Goal: Task Accomplishment & Management: Complete application form

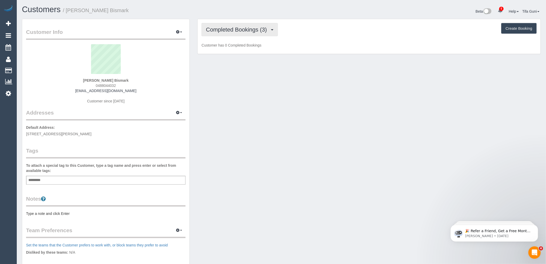
click at [267, 33] on span "Completed Bookings (3)" at bounding box center [238, 29] width 64 height 6
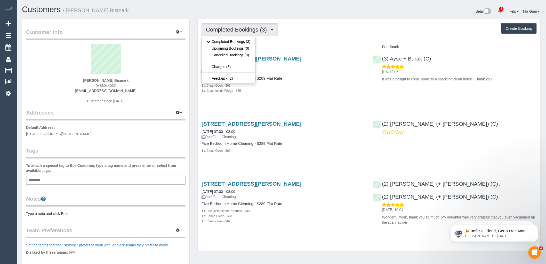
drag, startPoint x: 298, startPoint y: 45, endPoint x: 305, endPoint y: 45, distance: 7.5
click at [301, 45] on div "Service" at bounding box center [283, 47] width 171 height 9
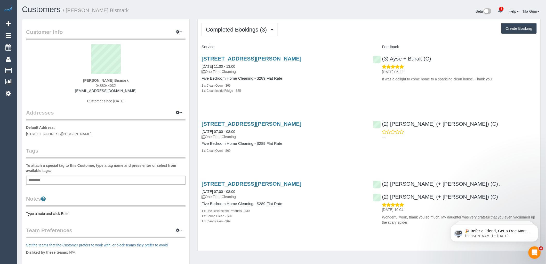
click at [525, 29] on button "Create Booking" at bounding box center [519, 28] width 35 height 11
select select "VIC"
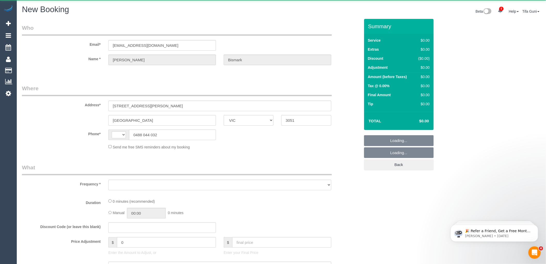
select select "string:AU"
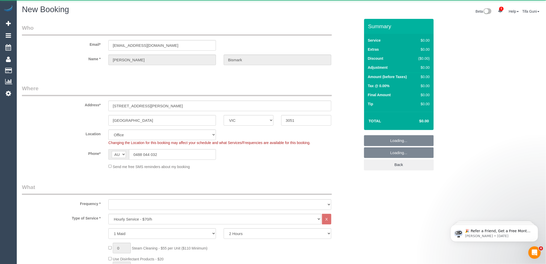
select select "string:stripe-pm_1PvQTX2GScqysDRVocz2OhHB"
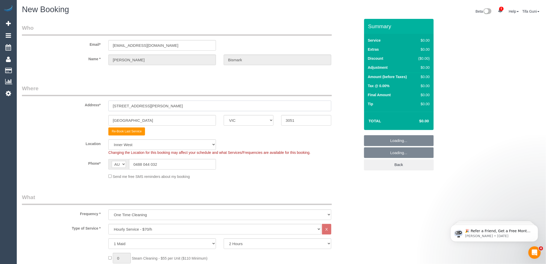
select select "object:2719"
select select "59"
click at [85, 104] on div "Address* 32 Chapman St" at bounding box center [191, 97] width 346 height 27
select select "object:2729"
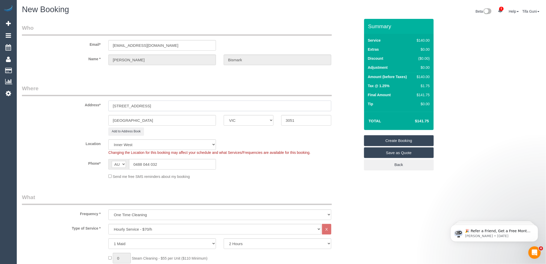
drag, startPoint x: 125, startPoint y: 105, endPoint x: 127, endPoint y: 104, distance: 2.7
click at [127, 104] on input "10 gerge street" at bounding box center [219, 105] width 223 height 11
drag, startPoint x: 128, startPoint y: 105, endPoint x: 117, endPoint y: 105, distance: 10.3
click at [117, 105] on input "10 gerge street" at bounding box center [219, 105] width 223 height 11
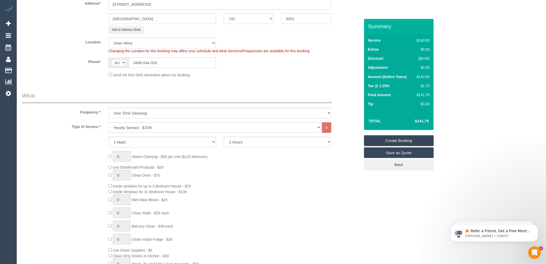
scroll to position [115, 0]
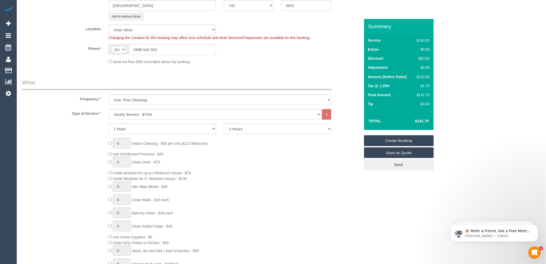
type input "10Geoge street"
click at [144, 115] on select "Hourly Service - $70/h Hourly Service - $65/h Hourly Service - $60/h Hourly Ser…" at bounding box center [214, 114] width 213 height 11
select select "212"
click at [108, 109] on select "Hourly Service - $70/h Hourly Service - $65/h Hourly Service - $60/h Hourly Ser…" at bounding box center [214, 114] width 213 height 11
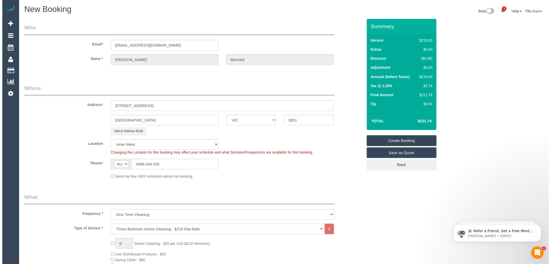
scroll to position [0, 0]
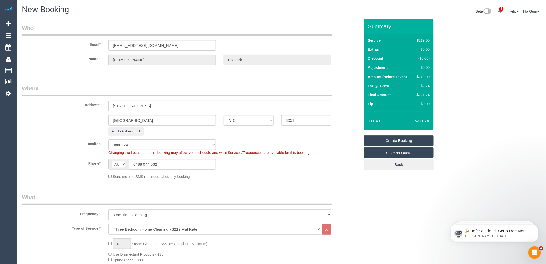
click at [389, 154] on link "Save as Quote" at bounding box center [399, 152] width 70 height 11
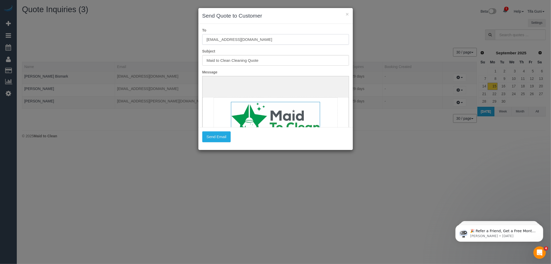
drag, startPoint x: 248, startPoint y: 38, endPoint x: 207, endPoint y: 39, distance: 41.3
click at [207, 39] on input "mariebismark@gmail.com" at bounding box center [275, 39] width 147 height 11
click at [215, 136] on button "Send Email" at bounding box center [216, 136] width 29 height 11
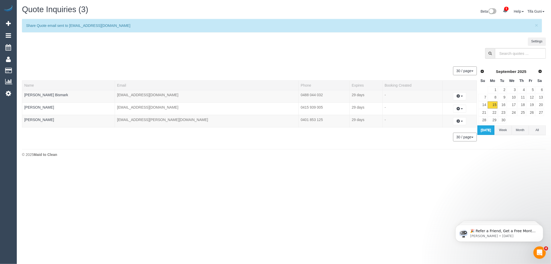
drag, startPoint x: 368, startPoint y: 202, endPoint x: 370, endPoint y: 201, distance: 3.0
click at [368, 202] on body "5 Beta Your Notifications You have 0 alerts × You have 4 to charge for 15/09/20…" at bounding box center [275, 132] width 551 height 264
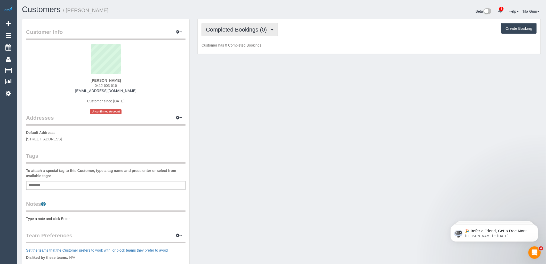
click at [248, 29] on span "Completed Bookings (0)" at bounding box center [238, 29] width 64 height 6
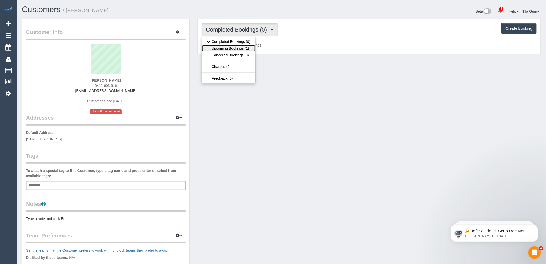
click at [237, 47] on link "Upcoming Bookings (1)" at bounding box center [229, 48] width 54 height 7
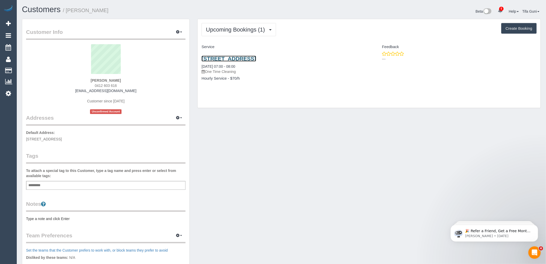
click at [246, 58] on link "[STREET_ADDRESS]" at bounding box center [229, 59] width 54 height 6
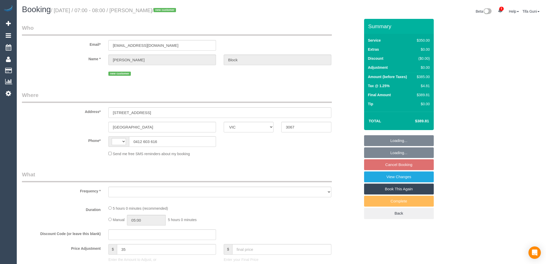
select select "VIC"
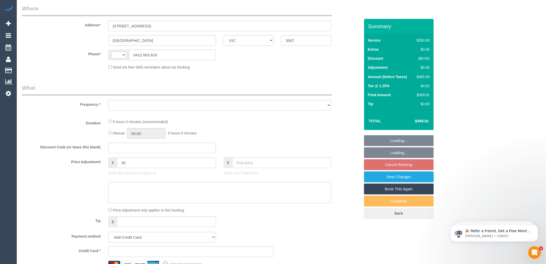
select select "string:AU"
select select "object:576"
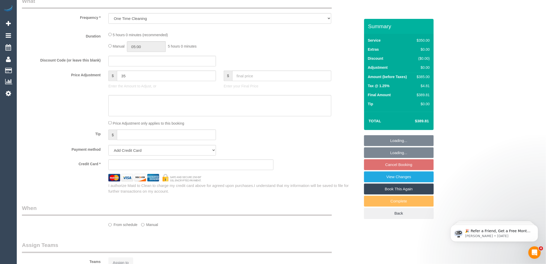
select select "string:stripe-pm_1S7RPn2GScqysDRVE07ToMx5"
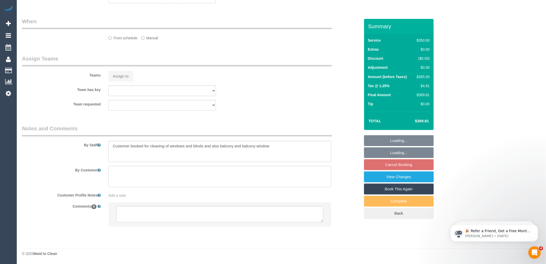
select select "300"
select select "number:28"
select select "number:14"
select select "number:18"
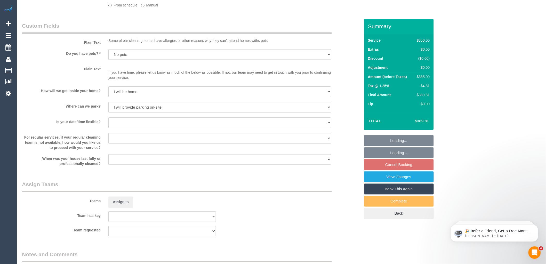
select select "object:1729"
select select "spot1"
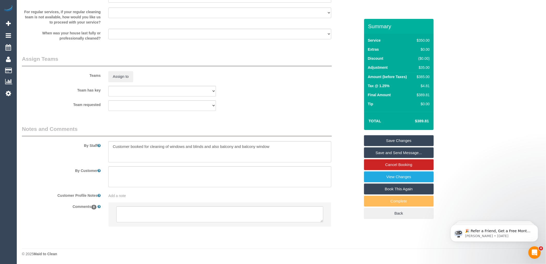
scroll to position [714, 0]
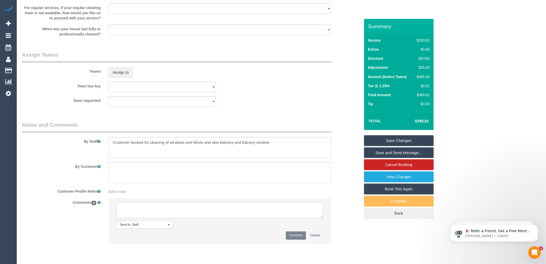
click at [147, 215] on textarea at bounding box center [219, 210] width 207 height 16
type textarea "-"
paste textarea "Flexibility dates: Flexibility times: Notes: knows we need to review Contact vi…"
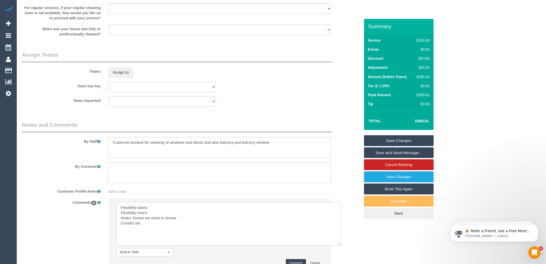
drag, startPoint x: 322, startPoint y: 221, endPoint x: 340, endPoint y: 248, distance: 33.0
click at [340, 245] on textarea at bounding box center [228, 223] width 225 height 43
click at [157, 211] on textarea at bounding box center [228, 223] width 225 height 43
click at [161, 216] on textarea at bounding box center [228, 223] width 225 height 43
drag, startPoint x: 183, startPoint y: 223, endPoint x: 133, endPoint y: 221, distance: 49.9
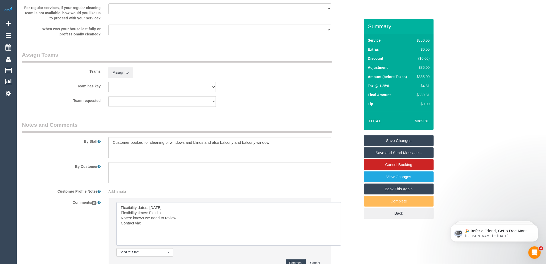
click at [133, 221] on textarea at bounding box center [228, 223] width 225 height 43
click at [151, 227] on textarea at bounding box center [228, 223] width 225 height 43
drag, startPoint x: 155, startPoint y: 226, endPoint x: 144, endPoint y: 227, distance: 11.6
click at [144, 227] on textarea at bounding box center [228, 223] width 225 height 43
click at [262, 221] on textarea at bounding box center [228, 223] width 225 height 43
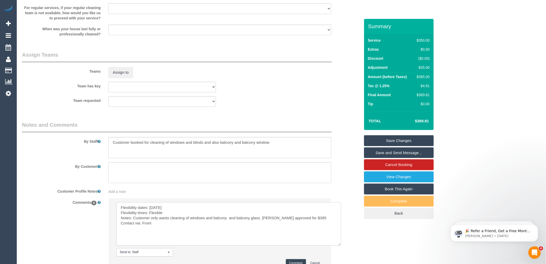
drag, startPoint x: 275, startPoint y: 221, endPoint x: 296, endPoint y: 222, distance: 21.5
click at [296, 222] on textarea at bounding box center [228, 223] width 225 height 43
click at [319, 221] on textarea at bounding box center [228, 223] width 225 height 43
click at [160, 225] on textarea at bounding box center [228, 223] width 225 height 43
drag, startPoint x: 160, startPoint y: 227, endPoint x: 143, endPoint y: 226, distance: 17.1
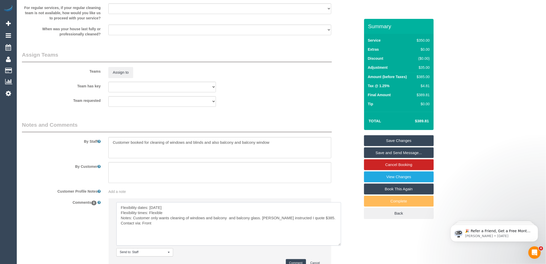
click at [143, 226] on textarea at bounding box center [228, 223] width 225 height 43
click at [204, 219] on textarea at bounding box center [228, 223] width 225 height 43
click at [206, 221] on textarea at bounding box center [228, 223] width 225 height 43
click at [205, 219] on textarea at bounding box center [228, 223] width 225 height 43
click at [242, 222] on textarea at bounding box center [228, 223] width 225 height 43
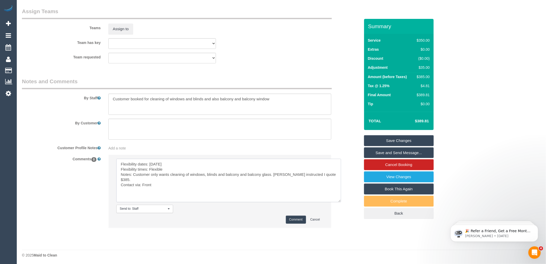
scroll to position [763, 0]
type textarea "Flexibility dates: [DATE] Flexibility times: Flexible Notes: Customer only want…"
click at [295, 218] on button "Comment" at bounding box center [296, 218] width 20 height 8
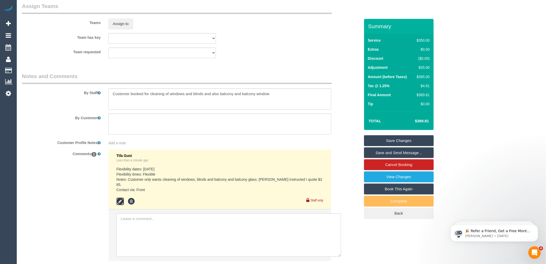
click at [118, 198] on icon at bounding box center [120, 201] width 8 height 8
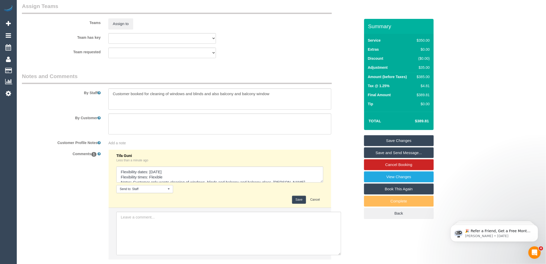
scroll to position [15, 0]
click at [323, 187] on div "Tifa Guni Less than a minute ago Send to: Staff Nothing selected Send to: Staff…" at bounding box center [219, 178] width 207 height 50
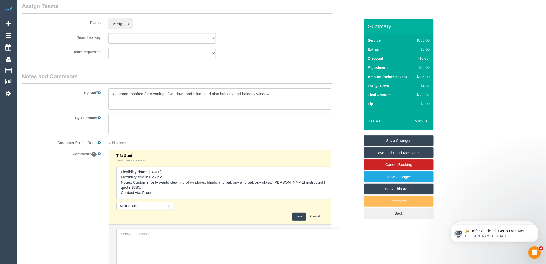
scroll to position [0, 0]
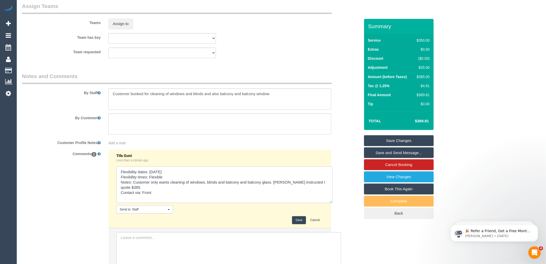
drag, startPoint x: 322, startPoint y: 184, endPoint x: 332, endPoint y: 204, distance: 22.6
click at [332, 203] on textarea at bounding box center [224, 184] width 216 height 36
click at [325, 185] on textarea at bounding box center [224, 184] width 216 height 36
click at [326, 185] on textarea at bounding box center [224, 184] width 216 height 36
type textarea "Flexibility dates: [DATE] Flexibility times: Flexible Notes: Customer only want…"
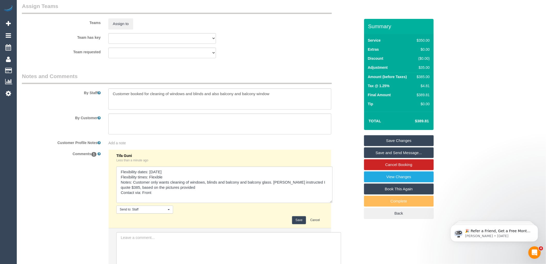
click at [296, 224] on button "Save" at bounding box center [299, 220] width 14 height 8
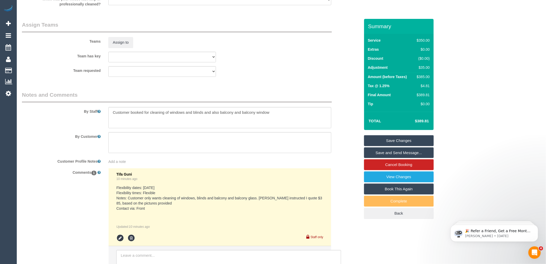
scroll to position [775, 0]
